Goal: Find specific page/section: Find specific page/section

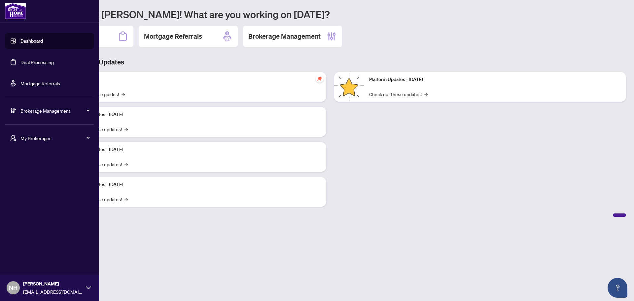
click at [22, 138] on span "My Brokerages" at bounding box center [54, 137] width 69 height 7
click at [34, 168] on li "[PERSON_NAME]" at bounding box center [49, 165] width 89 height 16
